Goal: Navigation & Orientation: Find specific page/section

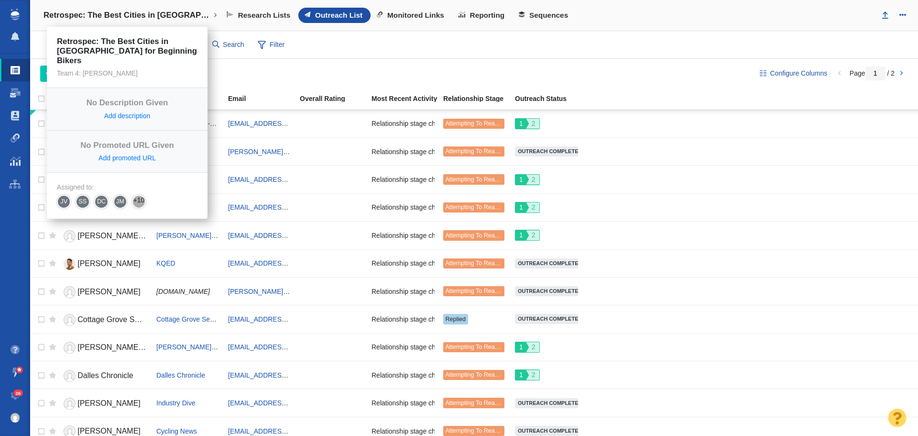
click at [122, 20] on h4 "Retrospec: The Best Cities in [GEOGRAPHIC_DATA] for Beginning Bikers" at bounding box center [127, 16] width 167 height 10
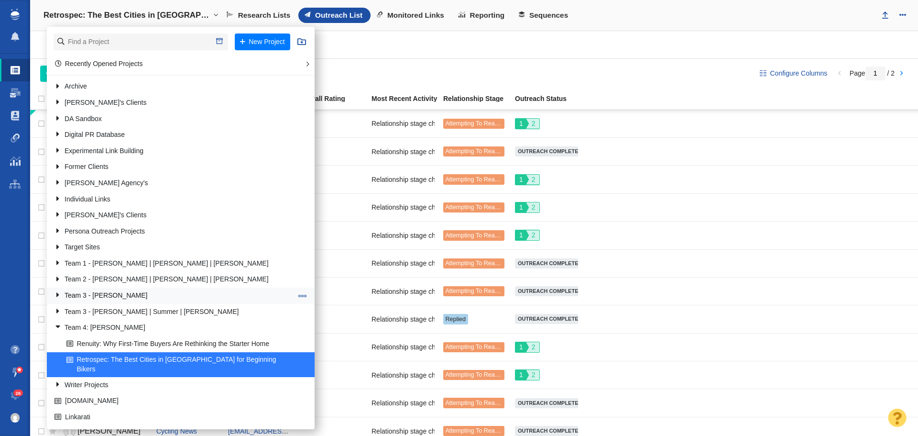
scroll to position [22, 0]
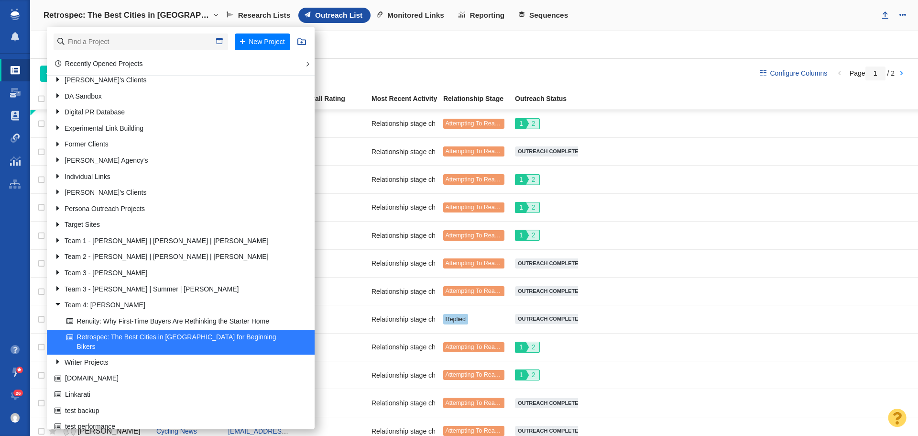
click at [140, 19] on h4 "Retrospec: The Best Cities in [GEOGRAPHIC_DATA] for Beginning Bikers" at bounding box center [127, 16] width 167 height 10
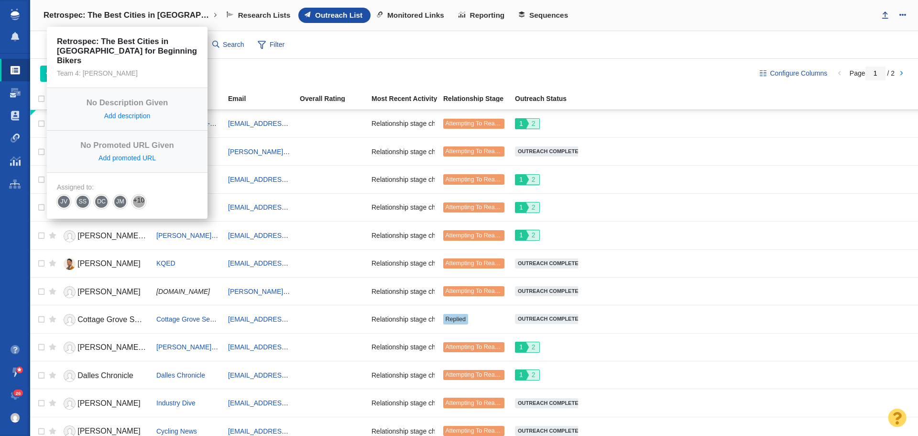
click at [140, 19] on h4 "Retrospec: The Best Cities in [GEOGRAPHIC_DATA] for Beginning Bikers" at bounding box center [127, 16] width 167 height 10
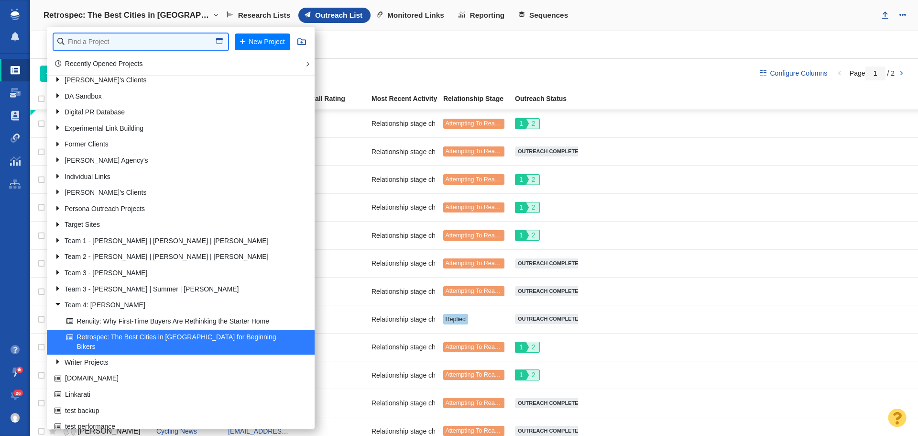
click at [139, 35] on input "text" at bounding box center [141, 41] width 175 height 17
type input "retrospec"
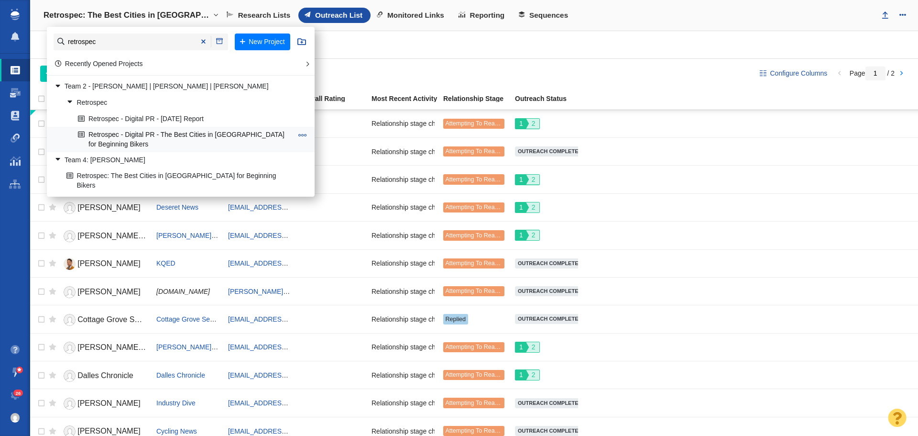
click at [271, 138] on link "Retrospec - Digital PR - The Best Cities in [GEOGRAPHIC_DATA] for Beginning Bik…" at bounding box center [186, 139] width 220 height 24
click at [215, 176] on link "Retrospec: The Best Cities in [GEOGRAPHIC_DATA] for Beginning Bikers" at bounding box center [179, 180] width 231 height 24
click at [297, 134] on button at bounding box center [303, 135] width 14 height 10
